Goal: Transaction & Acquisition: Purchase product/service

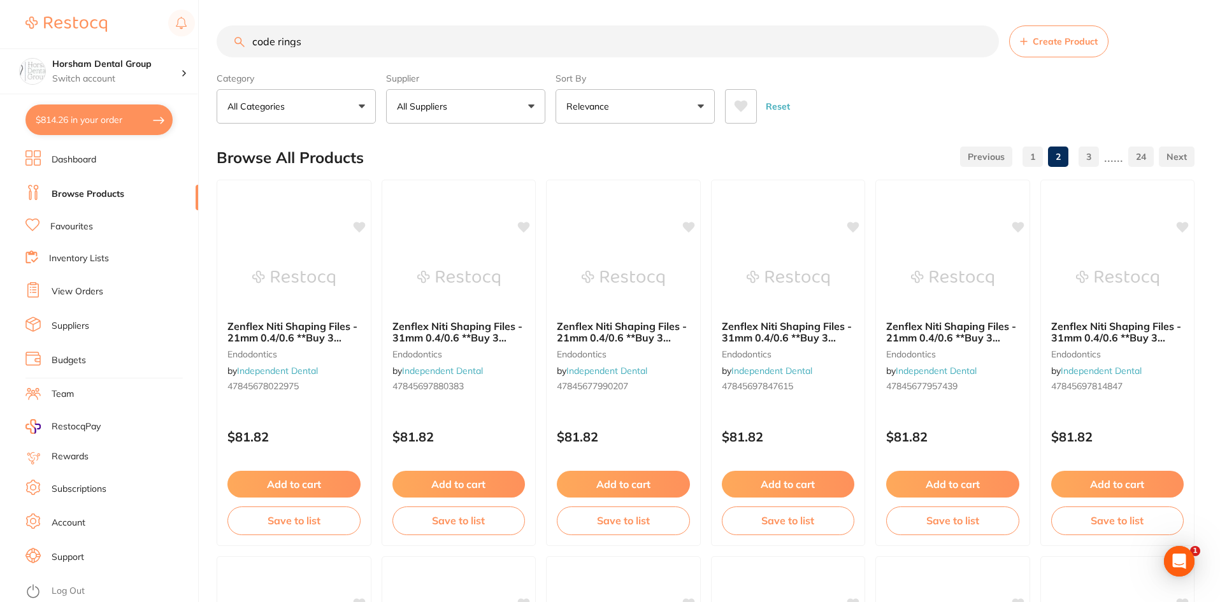
scroll to position [542, 0]
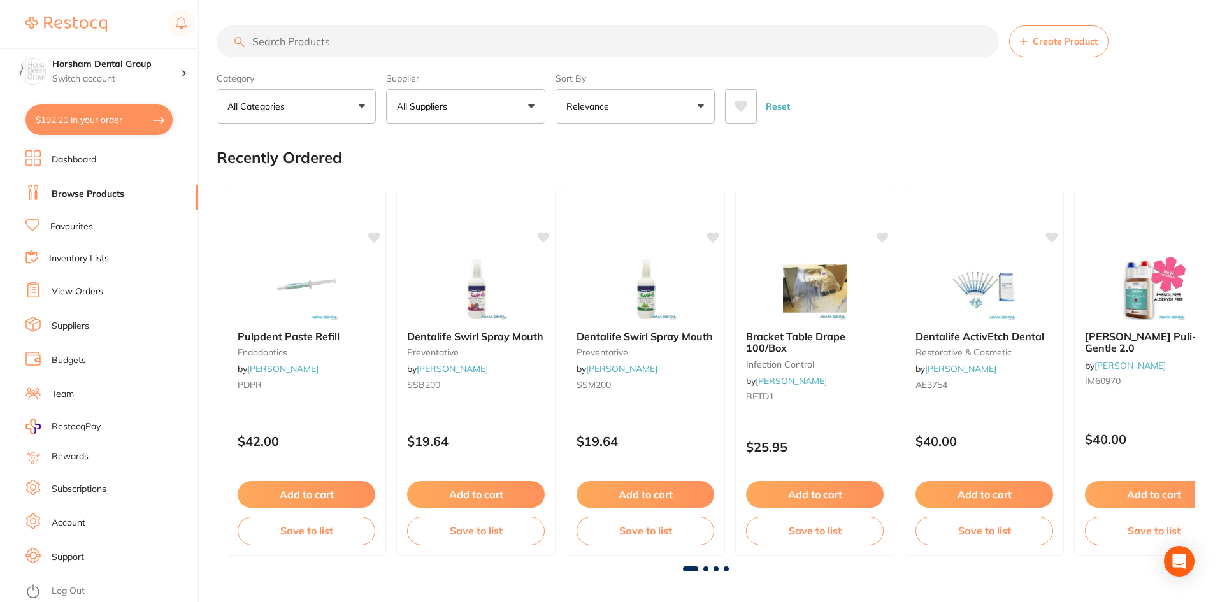
click at [124, 129] on button "$192.21 in your order" at bounding box center [98, 120] width 147 height 31
checkbox input "true"
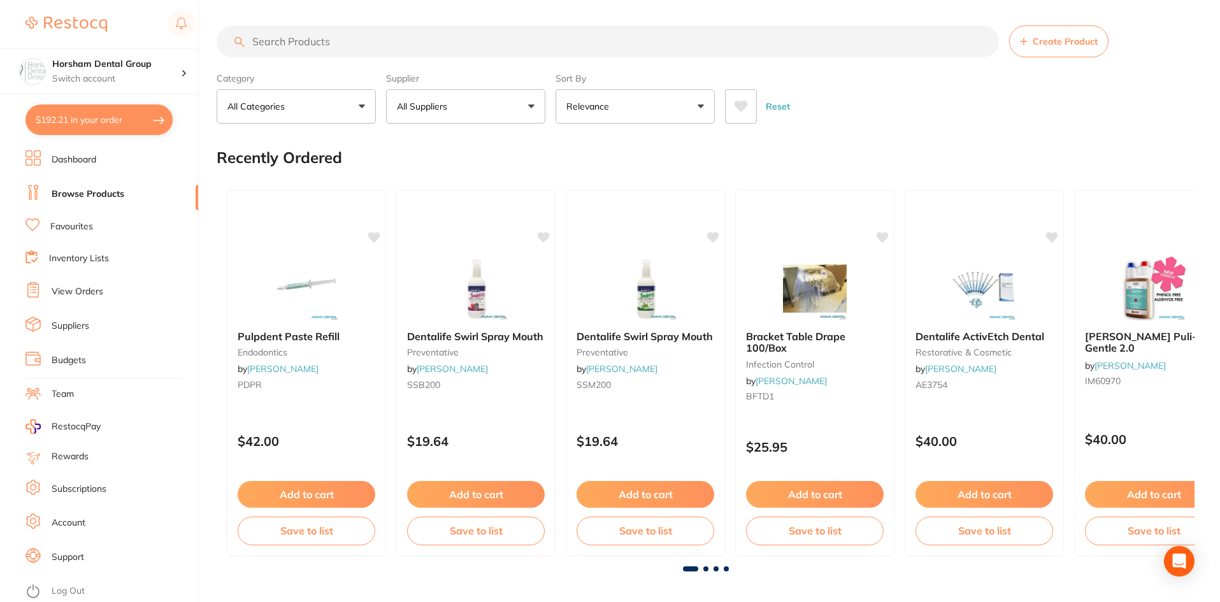
checkbox input "true"
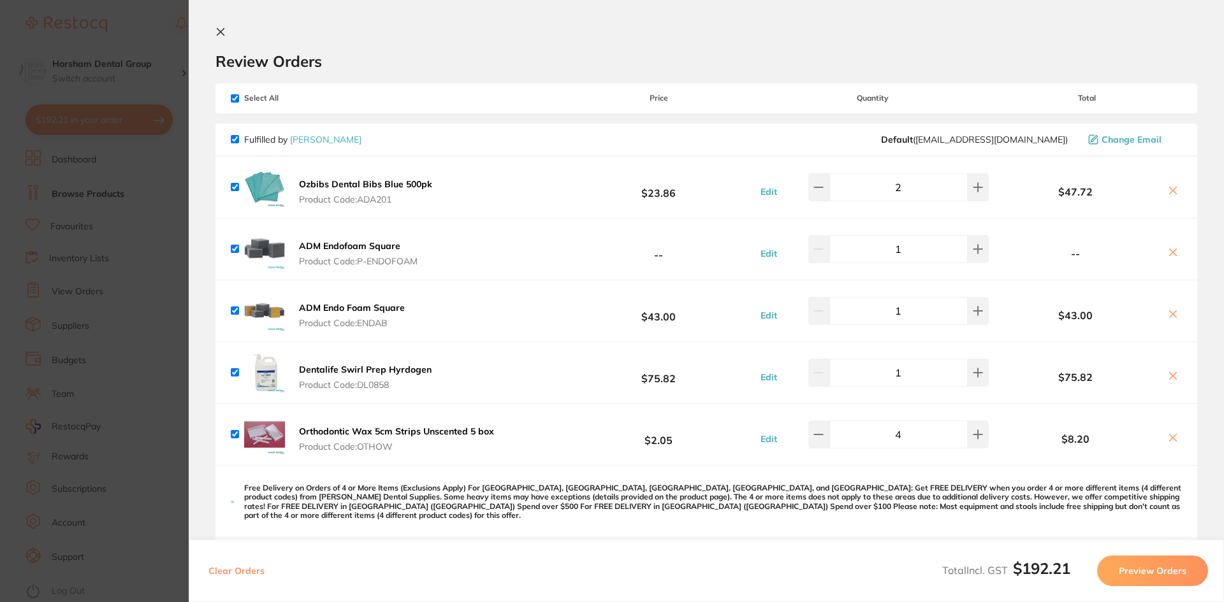
click at [108, 199] on section "Update RRP Set your pre negotiated price for this item. Item Agreed RRP (excl. …" at bounding box center [612, 301] width 1224 height 602
